Goal: Find specific page/section

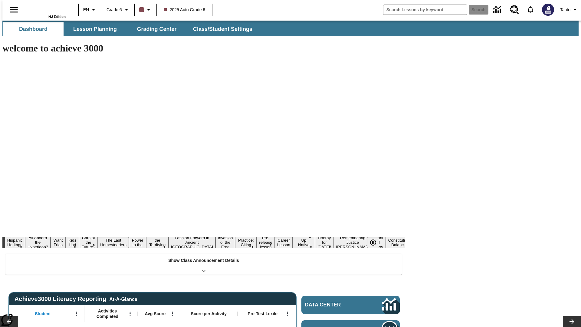
type input "-1"
click at [116, 10] on span "Grade 6" at bounding box center [114, 10] width 15 height 6
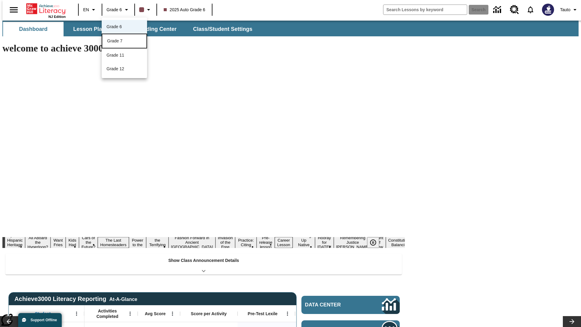
click at [124, 41] on div "Grade 7" at bounding box center [124, 41] width 35 height 6
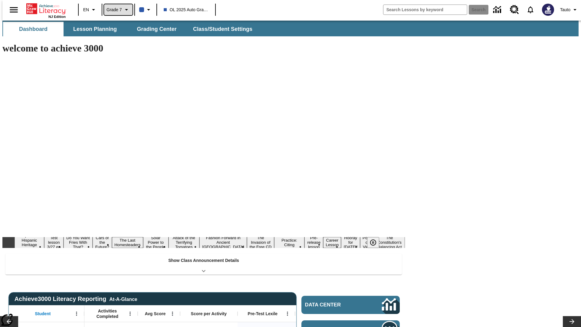
click at [116, 10] on span "Grade 7" at bounding box center [114, 10] width 15 height 6
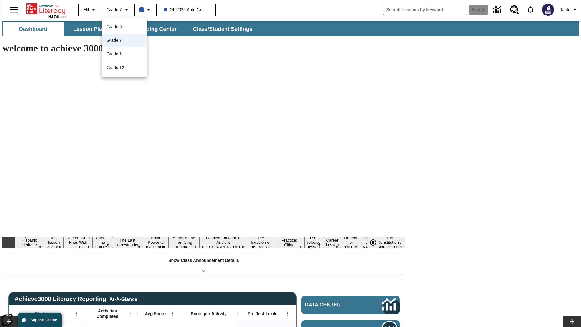
click at [291, 163] on div at bounding box center [290, 163] width 581 height 327
click at [93, 29] on span "Lesson Planning" at bounding box center [95, 29] width 44 height 7
